Goal: Task Accomplishment & Management: Manage account settings

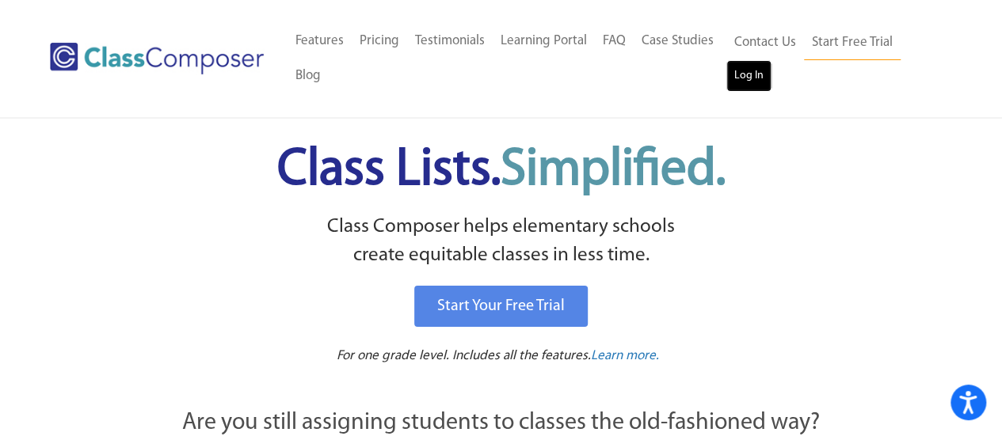
click at [741, 84] on link "Log In" at bounding box center [748, 76] width 45 height 32
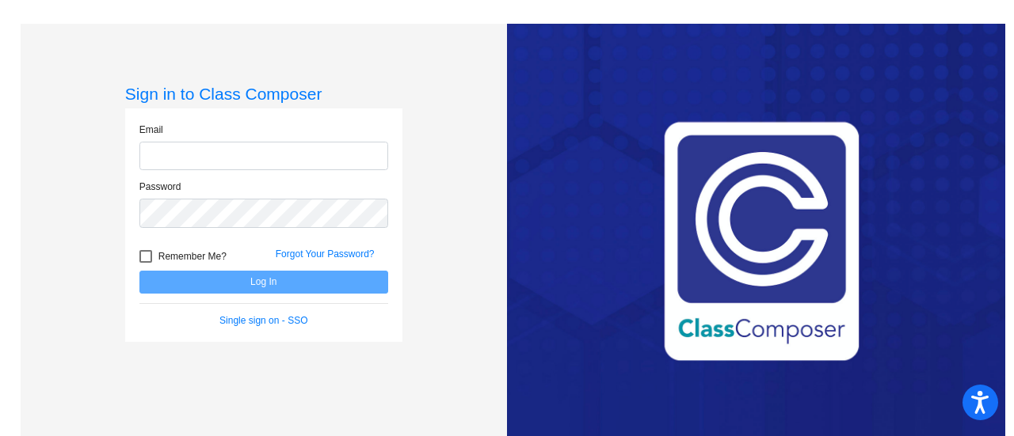
type input "[EMAIL_ADDRESS][DOMAIN_NAME]"
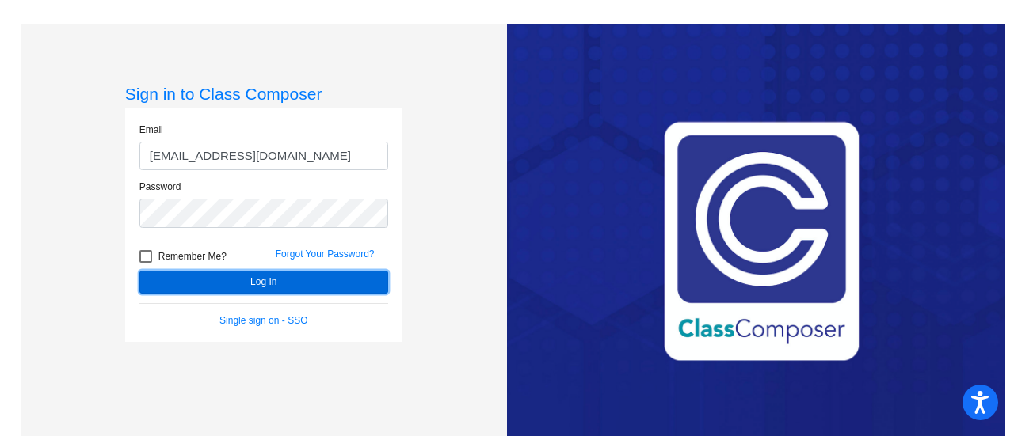
click at [308, 290] on button "Log In" at bounding box center [263, 282] width 249 height 23
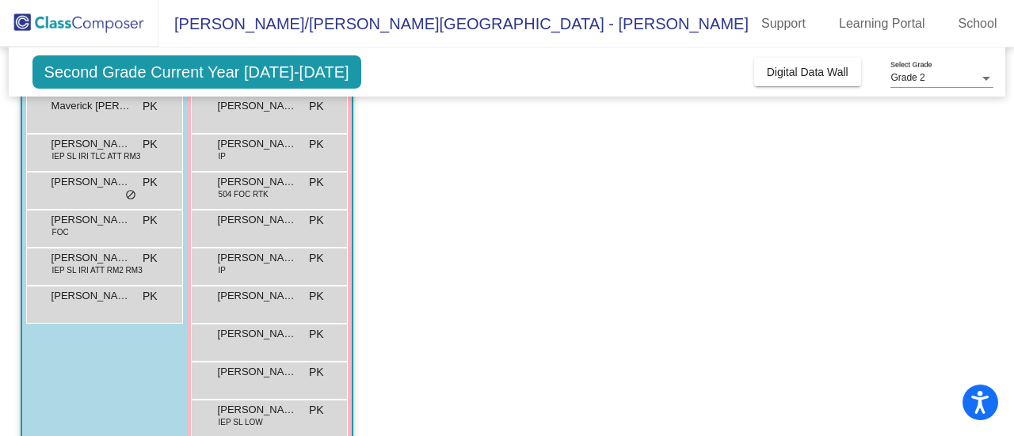
scroll to position [374, 0]
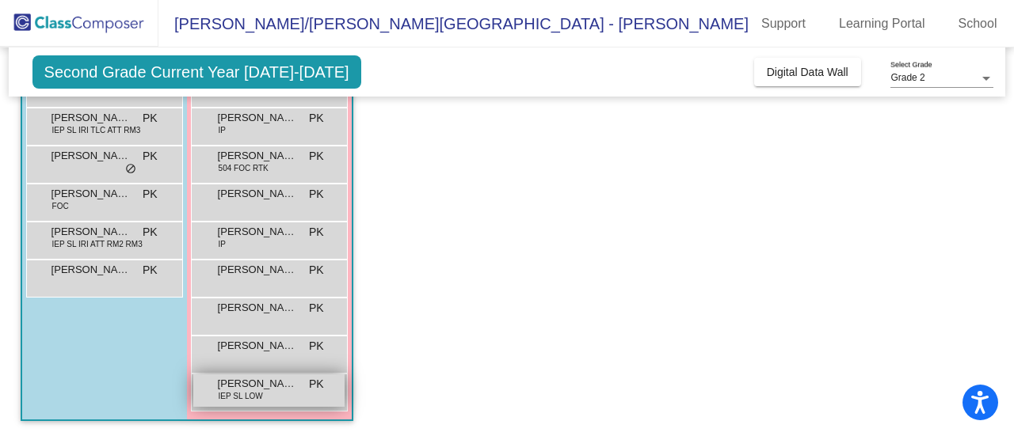
click at [256, 391] on span "IEP SL LOW" at bounding box center [241, 397] width 44 height 12
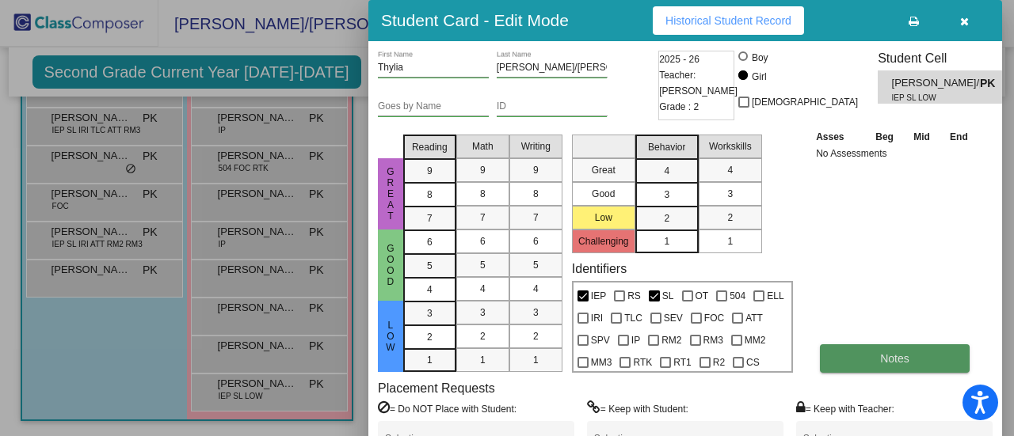
click at [895, 356] on span "Notes" at bounding box center [894, 358] width 29 height 13
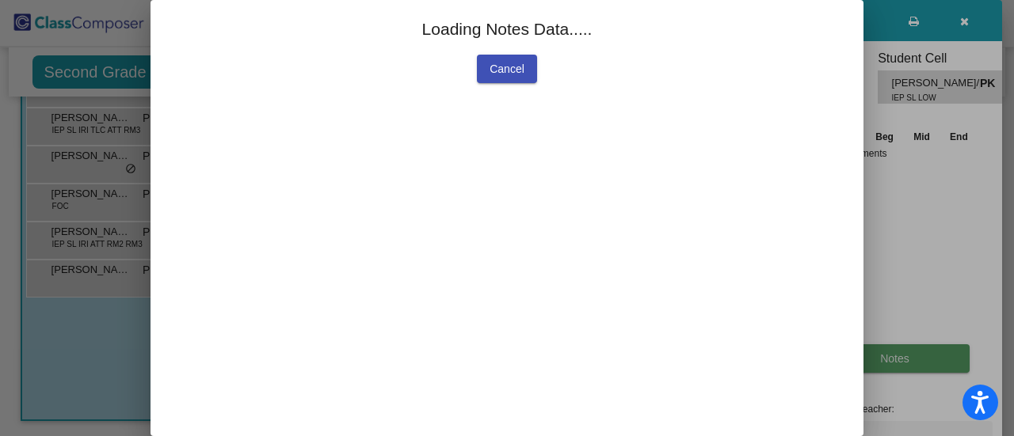
click at [895, 356] on div at bounding box center [507, 218] width 1014 height 436
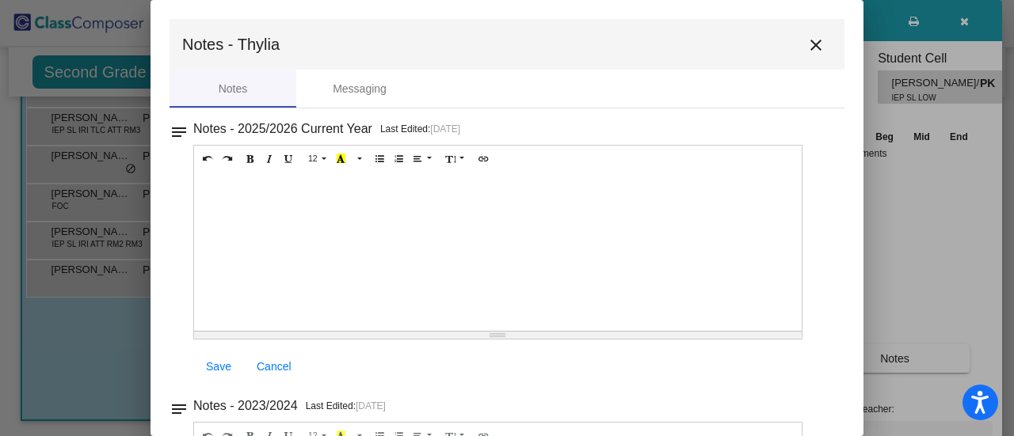
scroll to position [196, 0]
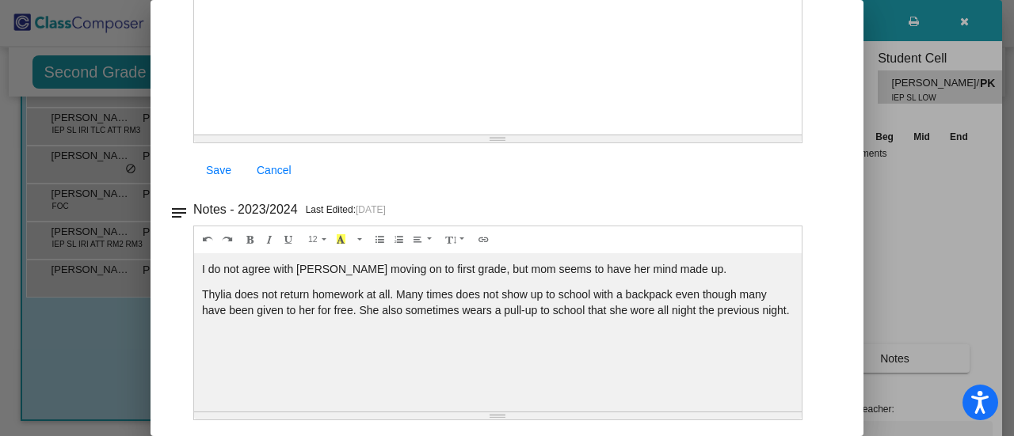
click at [894, 229] on div at bounding box center [507, 218] width 1014 height 436
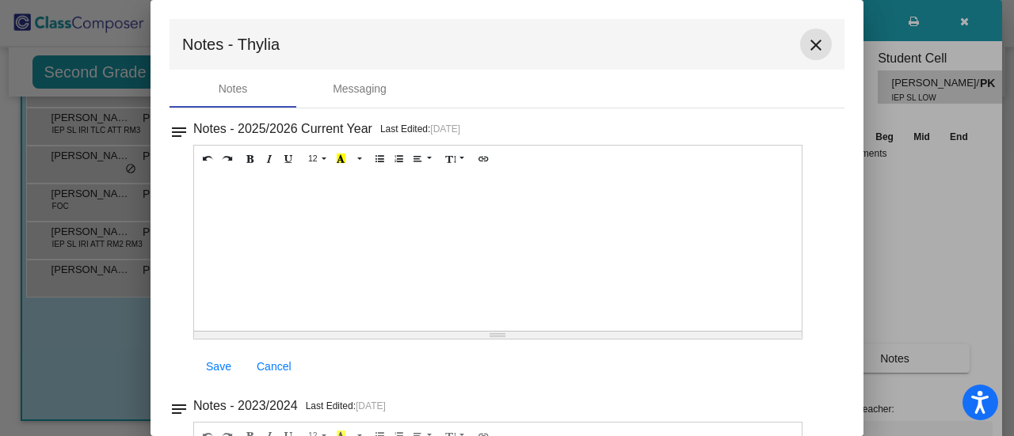
click at [809, 48] on mat-icon "close" at bounding box center [815, 45] width 19 height 19
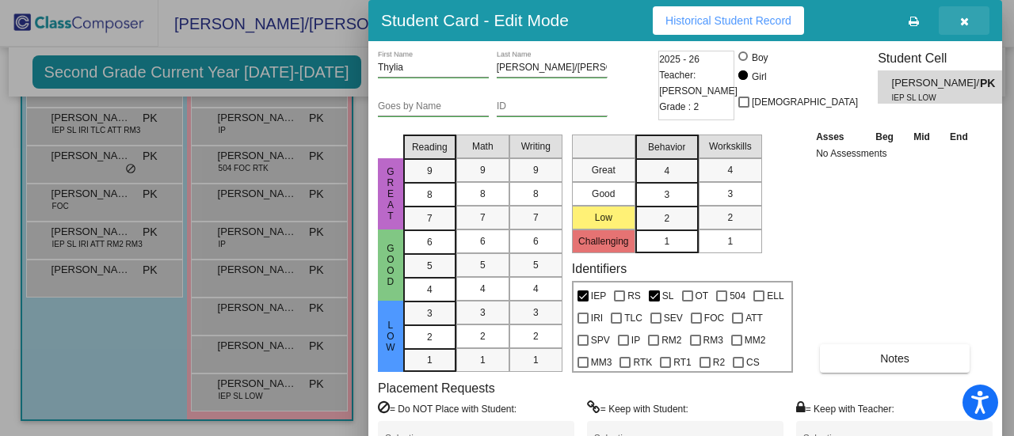
click at [971, 29] on button "button" at bounding box center [964, 20] width 51 height 29
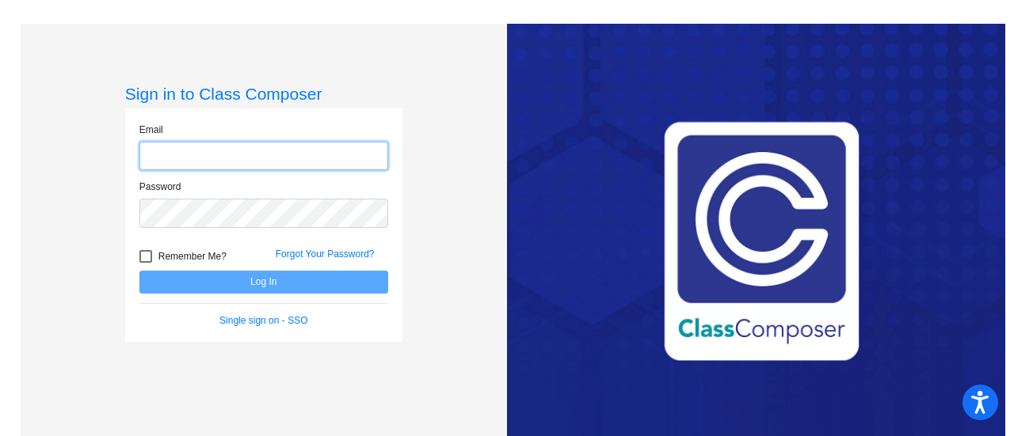
type input "kingp@fowlervilleschools.org"
